Goal: Task Accomplishment & Management: Manage account settings

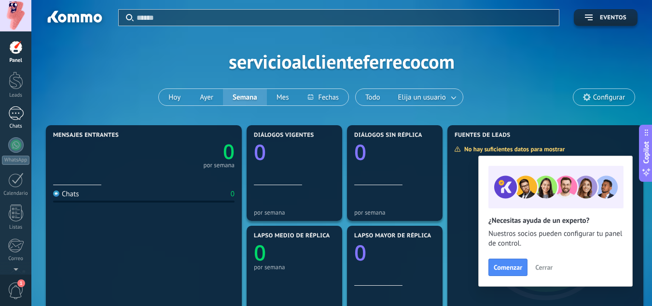
click at [16, 124] on div "Chats" at bounding box center [16, 126] width 28 height 6
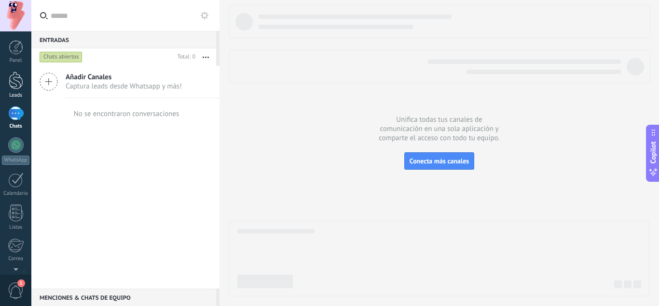
click at [16, 93] on div "Leads" at bounding box center [16, 95] width 28 height 6
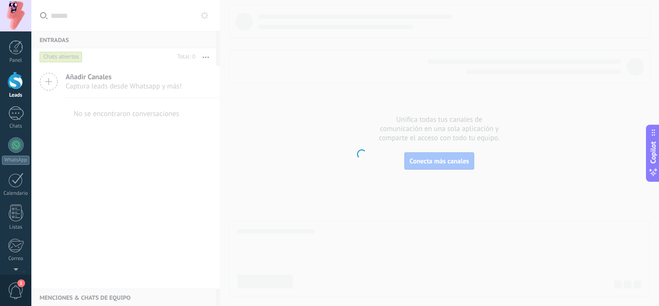
click at [16, 93] on div "Leads" at bounding box center [16, 95] width 28 height 6
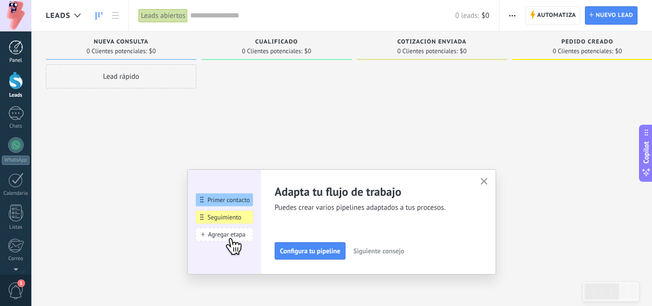
click at [16, 62] on div "Panel" at bounding box center [16, 60] width 28 height 6
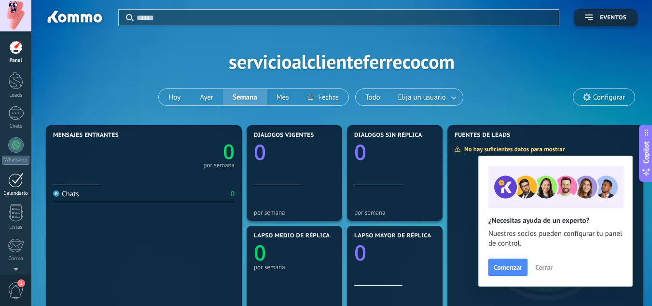
click at [16, 180] on div at bounding box center [15, 179] width 15 height 15
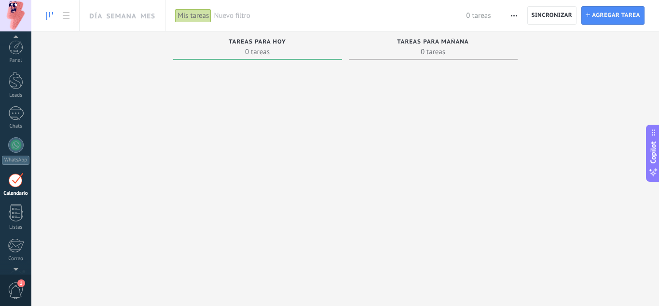
scroll to position [28, 0]
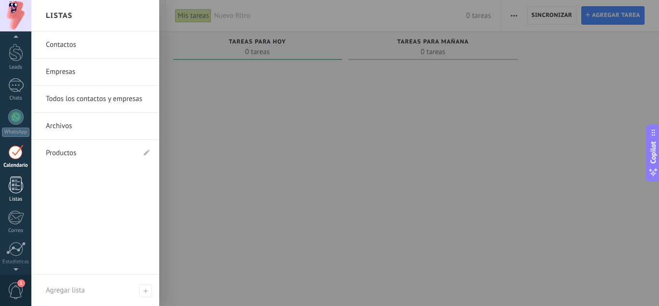
click at [24, 183] on link "Listas" at bounding box center [15, 189] width 31 height 26
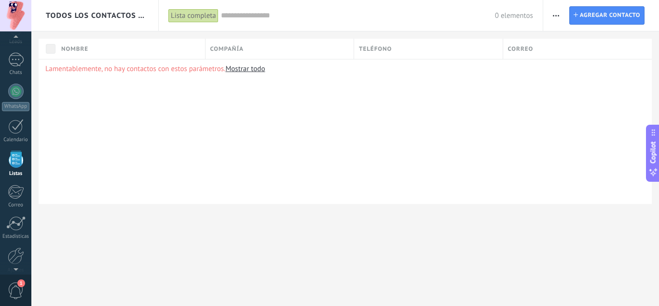
scroll to position [65, 0]
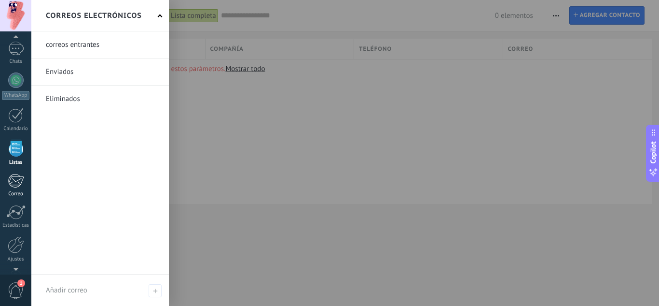
click at [19, 183] on div at bounding box center [16, 180] width 16 height 14
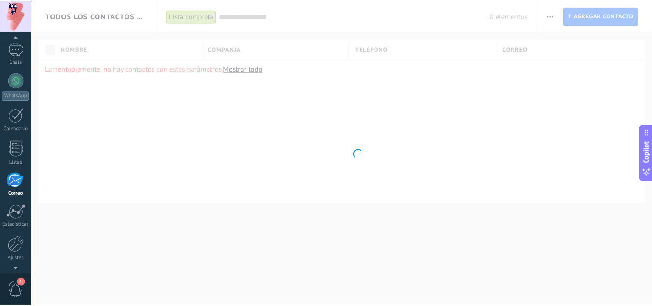
scroll to position [94, 0]
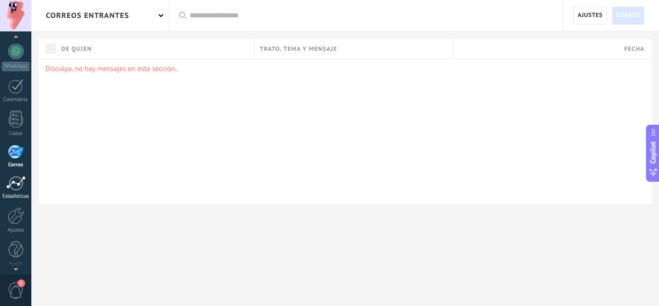
click at [21, 185] on div at bounding box center [15, 183] width 19 height 14
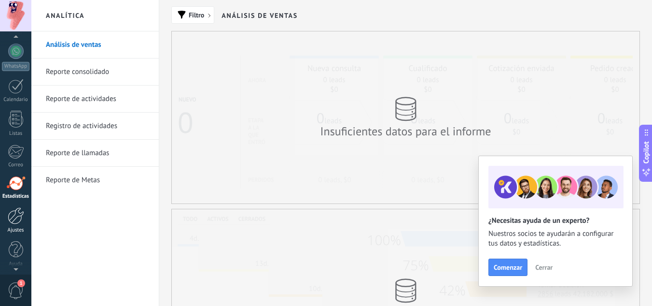
click at [15, 213] on div at bounding box center [16, 215] width 16 height 17
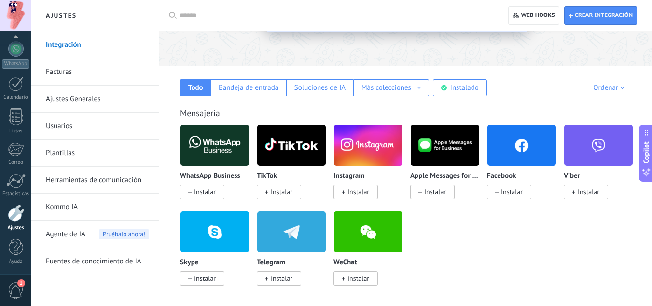
scroll to position [124, 0]
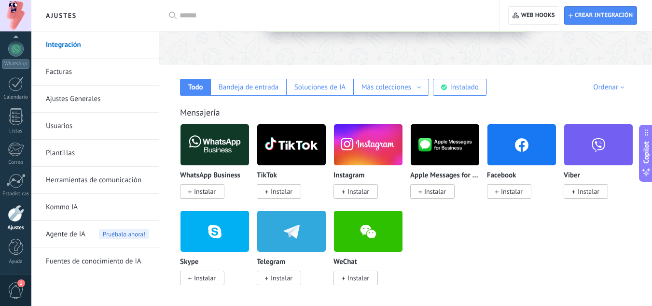
click at [78, 70] on link "Facturas" at bounding box center [97, 71] width 103 height 27
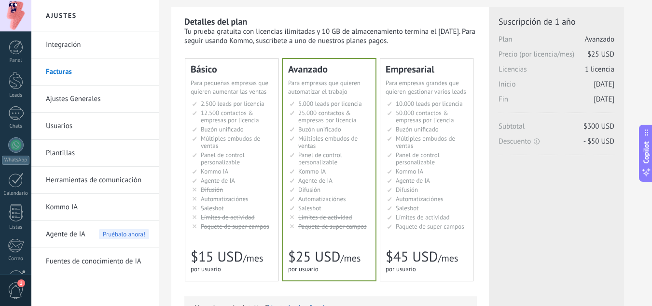
scroll to position [24, 0]
click at [92, 104] on link "Ajustes Generales" at bounding box center [97, 98] width 103 height 27
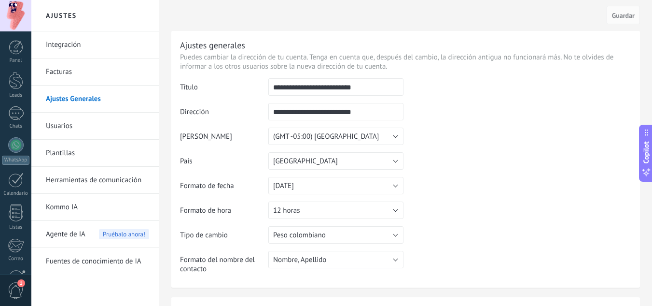
click at [86, 128] on link "Usuarios" at bounding box center [97, 125] width 103 height 27
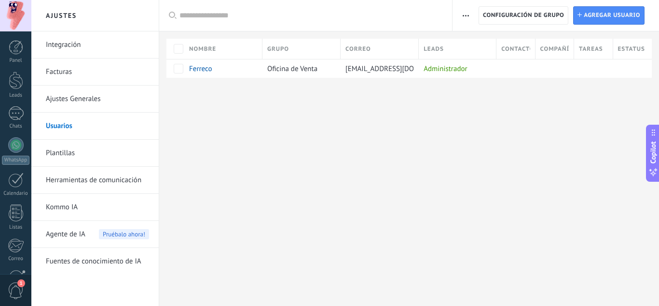
click at [79, 149] on link "Plantillas" at bounding box center [97, 153] width 103 height 27
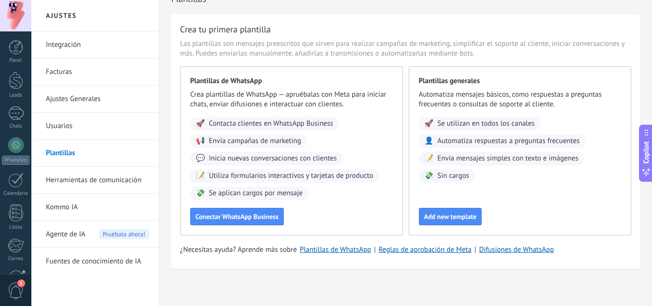
scroll to position [20, 0]
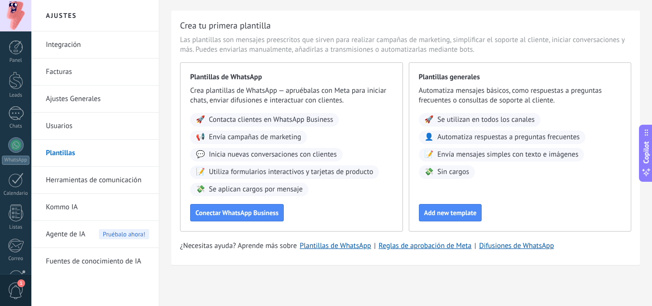
click at [112, 181] on link "Herramientas de comunicación" at bounding box center [97, 180] width 103 height 27
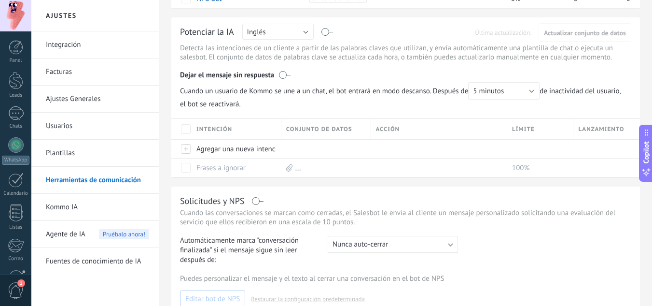
scroll to position [162, 0]
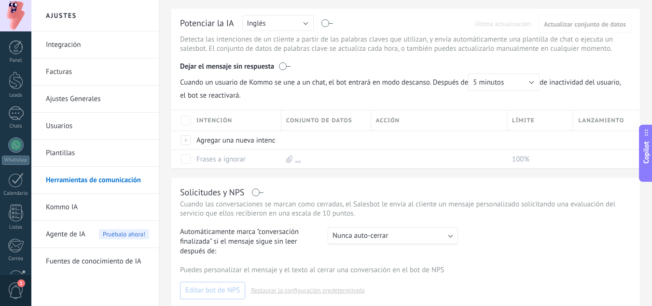
click at [83, 205] on link "Kommo IA" at bounding box center [97, 207] width 103 height 27
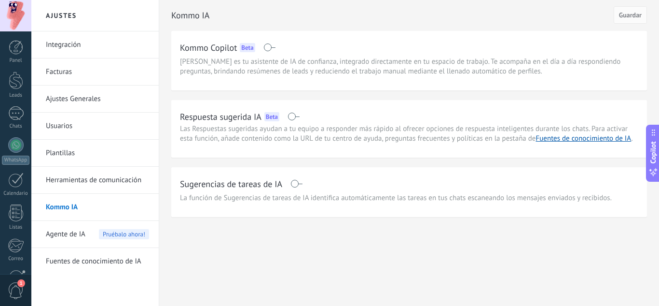
click at [162, 178] on div "Kommo IA Guardar Kommo Copilot Beta Kommo Copilot es tu asistente de IA de conf…" at bounding box center [409, 129] width 500 height 258
click at [83, 239] on span "Agente de IA" at bounding box center [66, 234] width 40 height 27
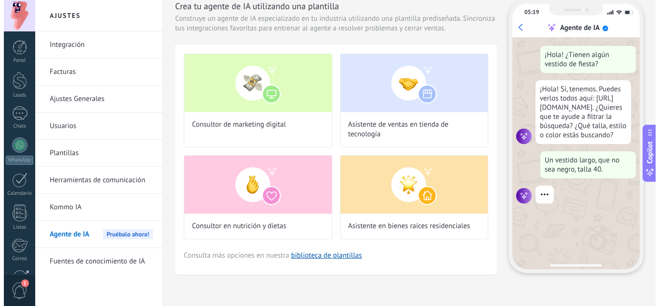
scroll to position [29, 0]
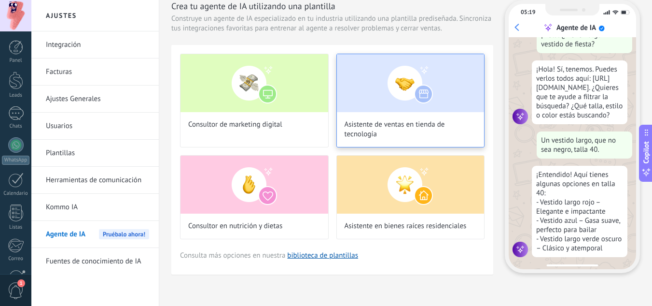
click at [373, 122] on span "Asistente de ventas en tienda de tecnología" at bounding box center [411, 129] width 132 height 19
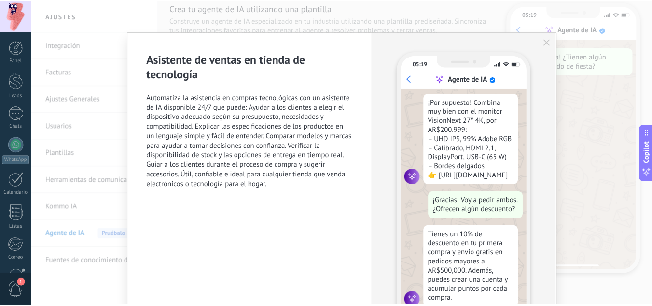
scroll to position [236, 0]
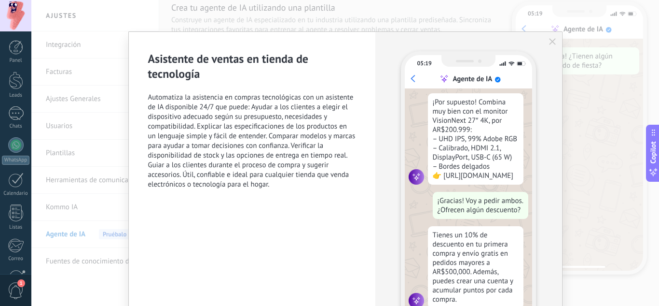
click at [552, 41] on use "button" at bounding box center [552, 41] width 7 height 7
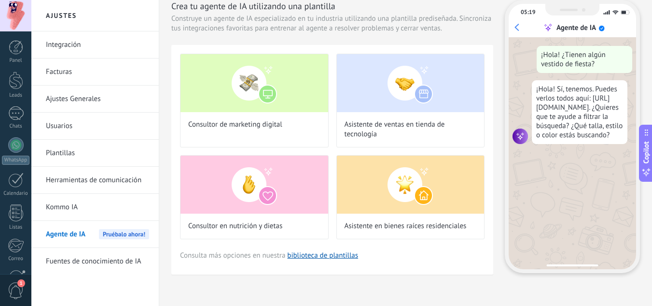
click at [166, 155] on div "Agente de IA Empezar de cero Crea tu agente de IA utilizando una plantilla Cons…" at bounding box center [405, 134] width 493 height 342
click at [115, 260] on link "Fuentes de conocimiento de IA" at bounding box center [97, 261] width 103 height 27
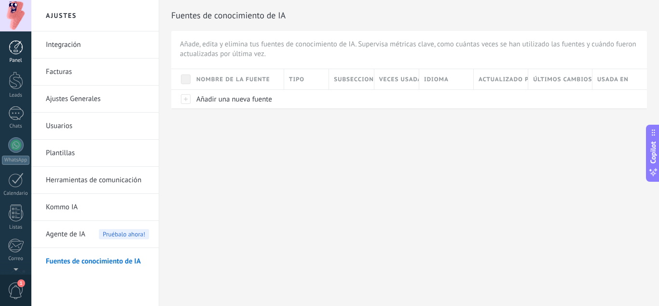
click at [13, 60] on div "Panel" at bounding box center [16, 60] width 28 height 6
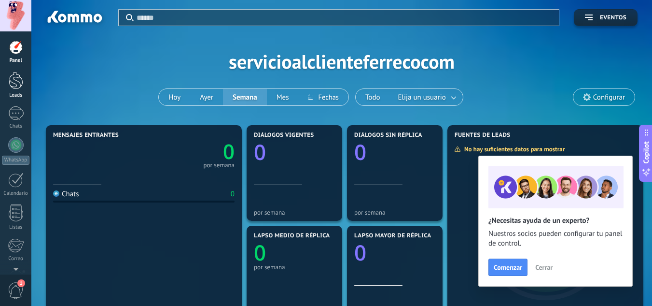
click at [24, 85] on link "Leads" at bounding box center [15, 84] width 31 height 27
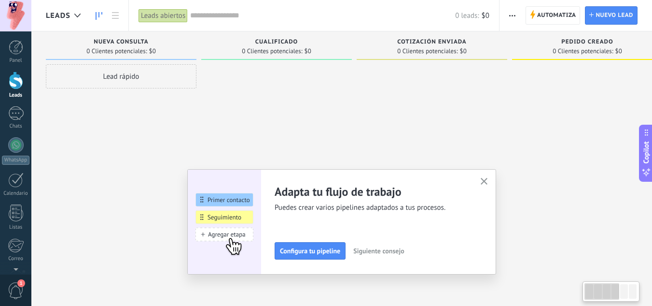
click at [248, 95] on div at bounding box center [276, 154] width 151 height 180
click at [22, 127] on div "Chats" at bounding box center [16, 126] width 28 height 6
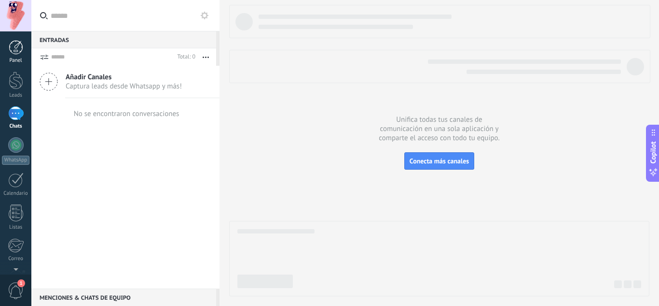
click at [13, 59] on div "Panel" at bounding box center [16, 60] width 28 height 6
